Goal: Find specific page/section: Find specific page/section

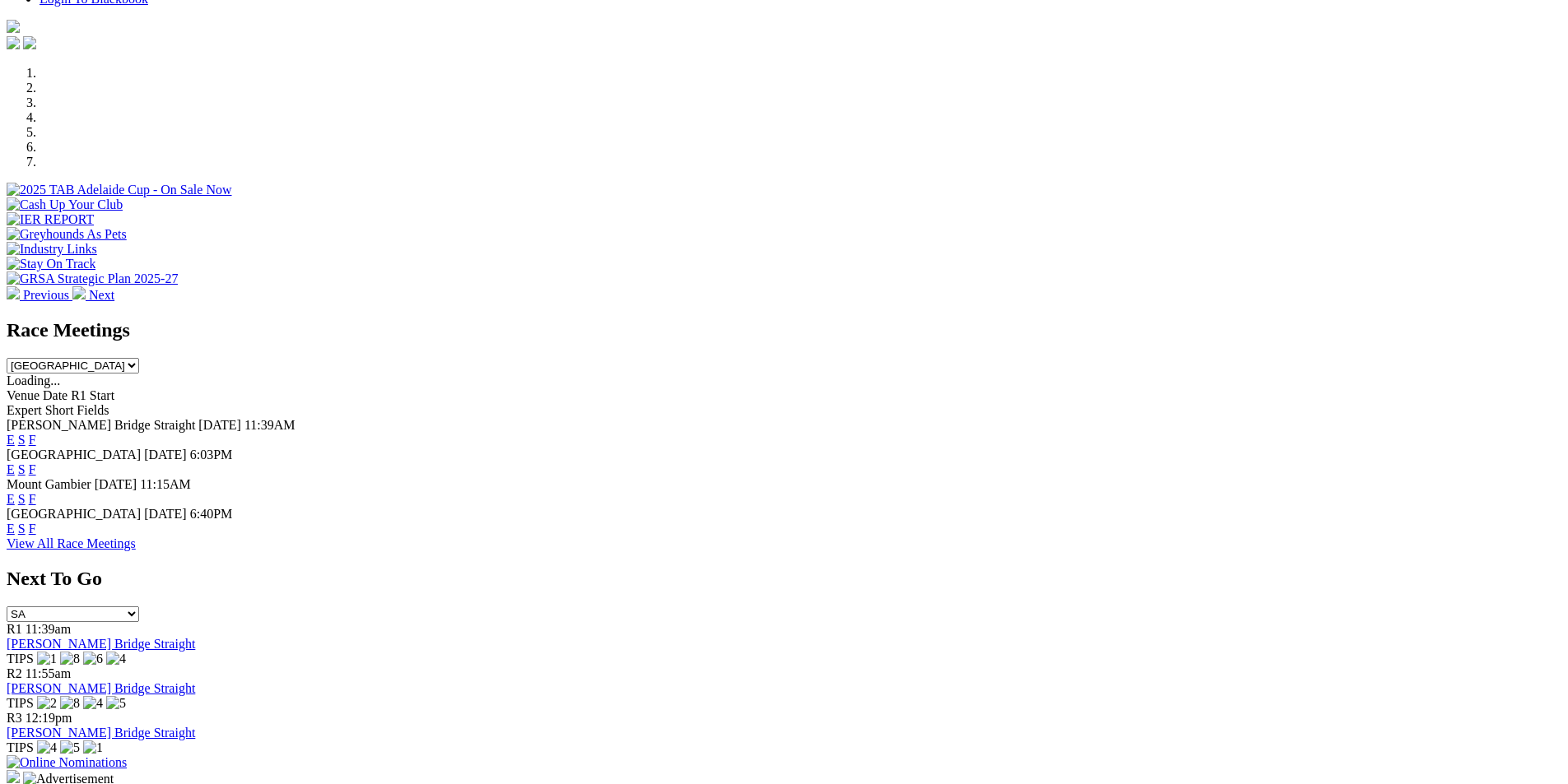
scroll to position [538, 0]
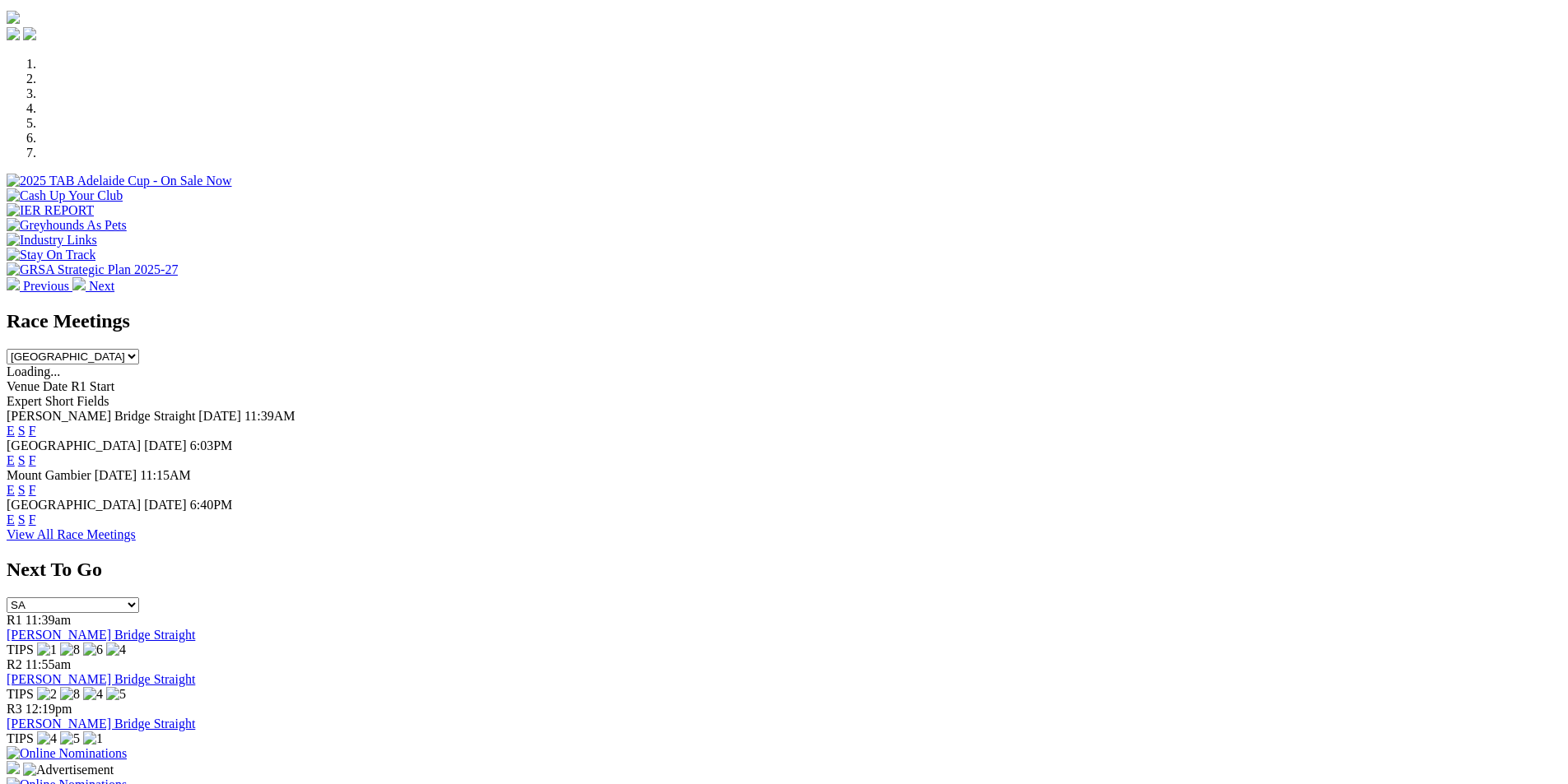
click at [37, 454] on link "F" at bounding box center [32, 461] width 7 height 14
